Goal: Check status: Check status

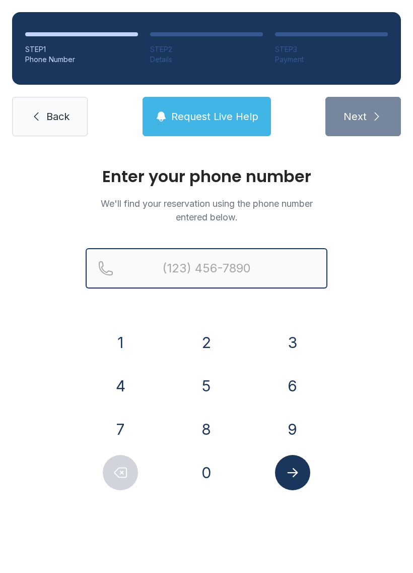
click at [227, 270] on input "Reservation phone number" at bounding box center [207, 268] width 242 height 40
type input "[PHONE_NUMBER]"
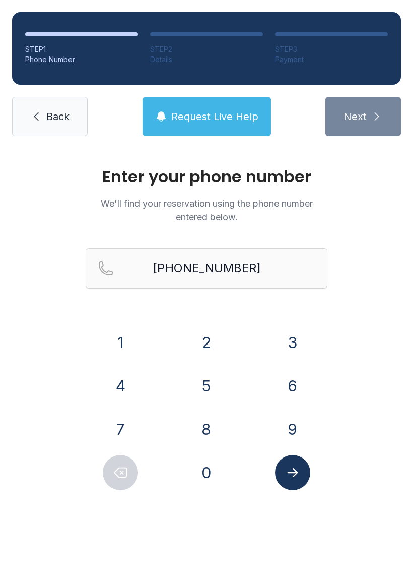
click at [48, 116] on span "Back" at bounding box center [57, 116] width 23 height 14
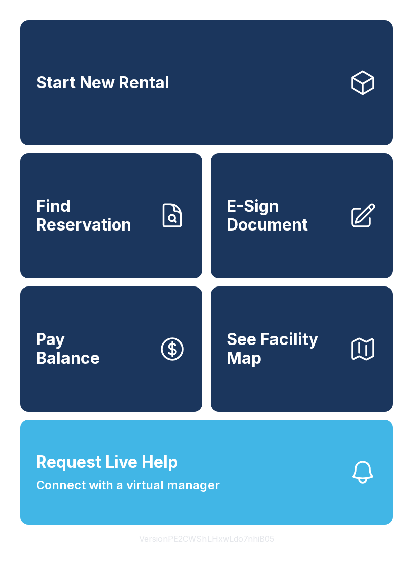
click at [39, 116] on link "Start New Rental" at bounding box center [206, 82] width 373 height 125
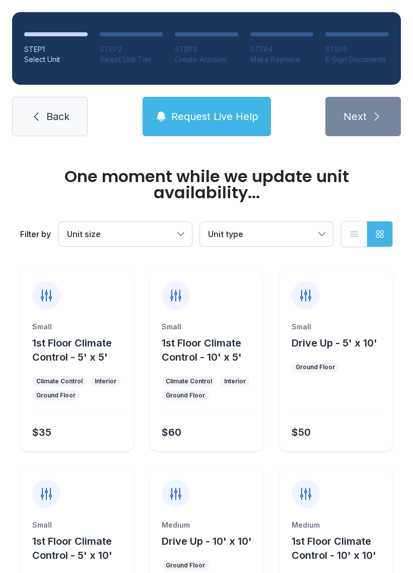
click at [56, 115] on span "Back" at bounding box center [57, 116] width 23 height 14
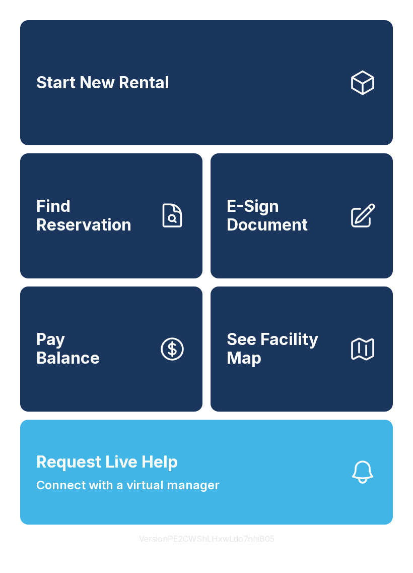
click at [85, 229] on span "Find Reservation" at bounding box center [93, 215] width 114 height 37
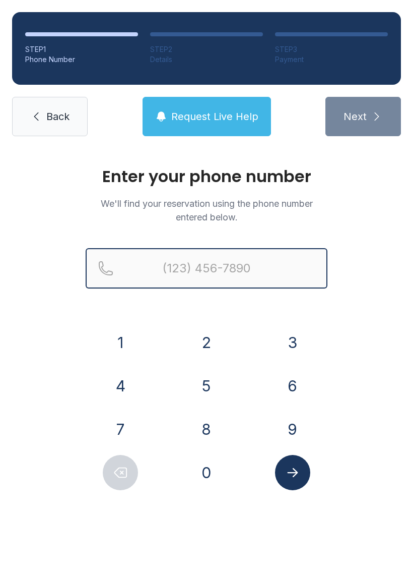
click at [213, 275] on input "Reservation phone number" at bounding box center [207, 268] width 242 height 40
type input "[PHONE_NUMBER]"
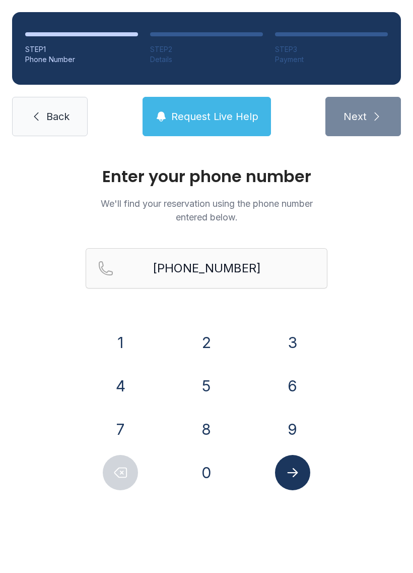
click at [384, 329] on div "Enter your phone number We'll find your reservation using the phone number ente…" at bounding box center [206, 339] width 413 height 382
click at [285, 263] on input "[PHONE_NUMBER]" at bounding box center [207, 268] width 242 height 40
click at [62, 122] on span "Back" at bounding box center [57, 116] width 23 height 14
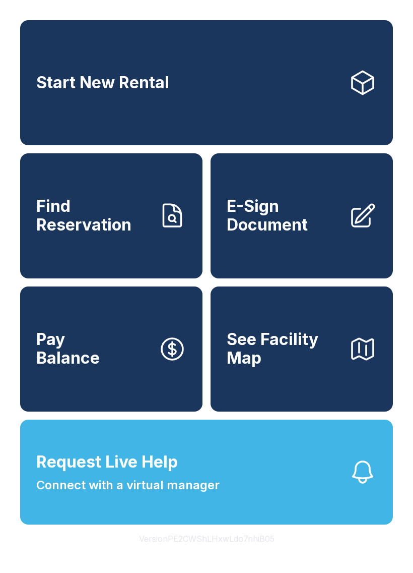
click at [225, 553] on button "Version PE2CWShLHxwLdo7nhiB05" at bounding box center [207, 538] width 152 height 28
